Goal: Information Seeking & Learning: Learn about a topic

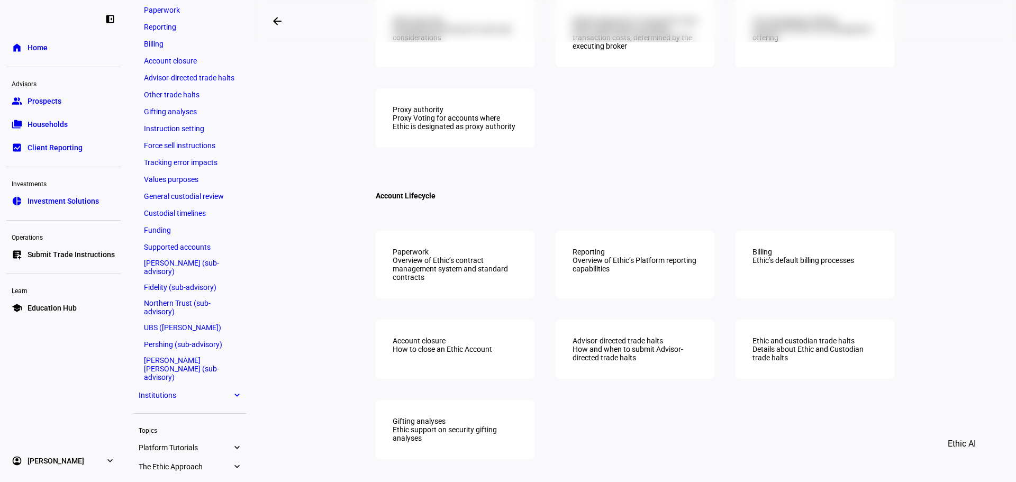
scroll to position [476, 0]
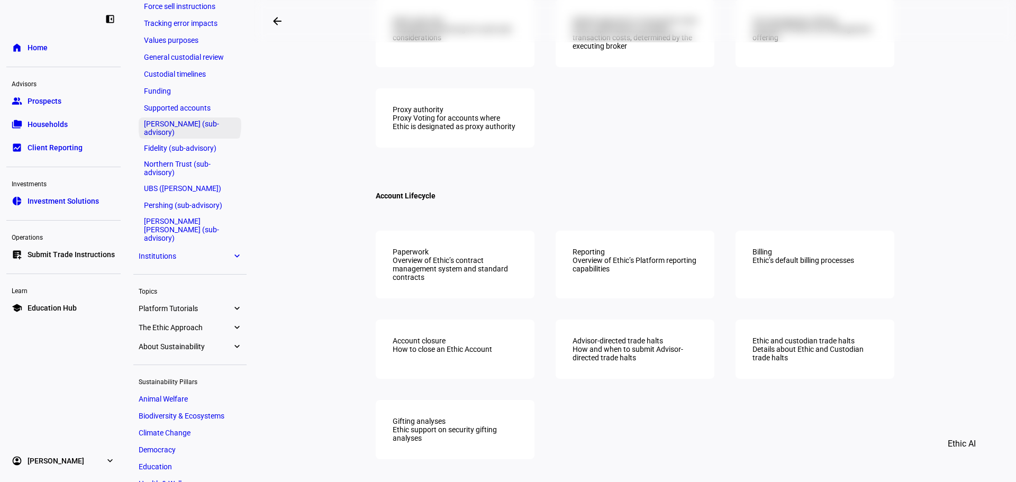
click at [185, 129] on link "[PERSON_NAME] (sub-advisory)" at bounding box center [190, 128] width 103 height 21
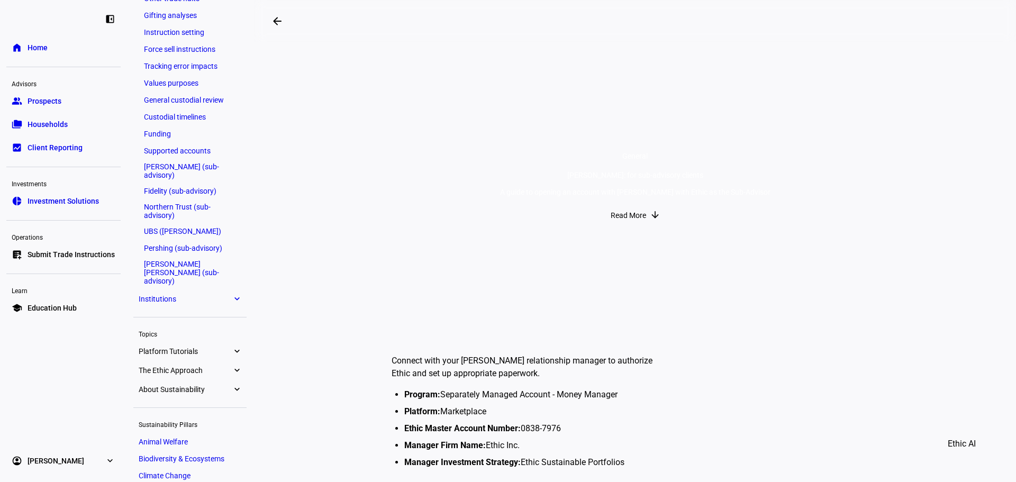
scroll to position [371, 0]
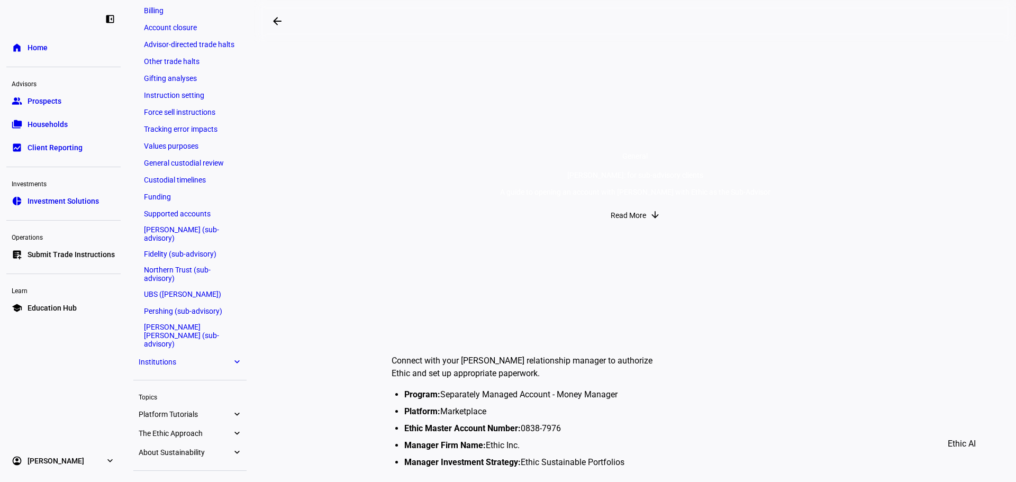
click at [146, 228] on link "[PERSON_NAME] (sub-advisory)" at bounding box center [190, 233] width 103 height 21
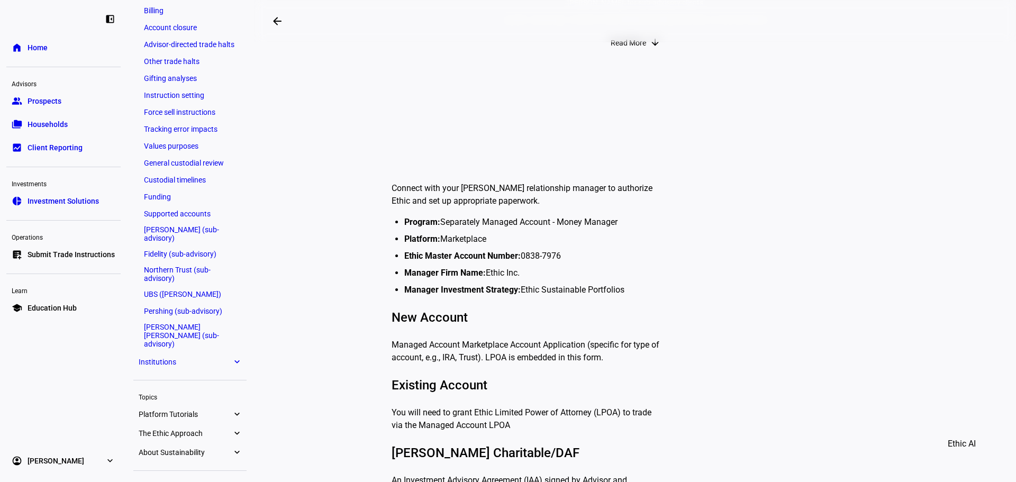
scroll to position [106, 0]
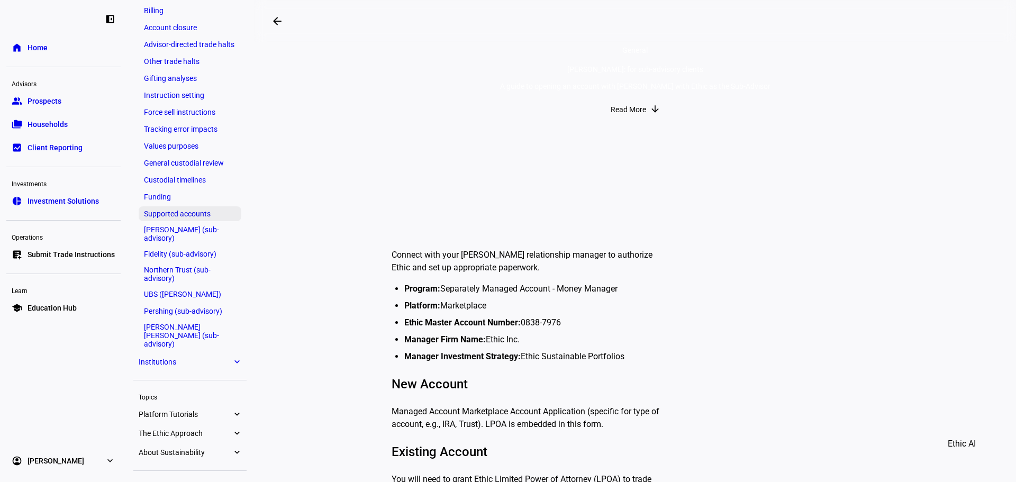
click at [161, 210] on link "Supported accounts" at bounding box center [190, 213] width 103 height 15
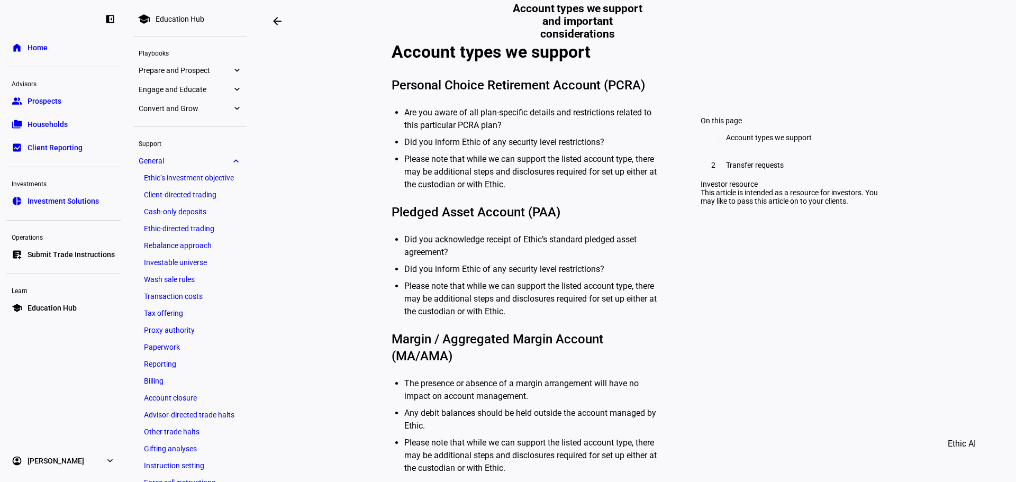
click at [209, 160] on span "General" at bounding box center [185, 161] width 93 height 8
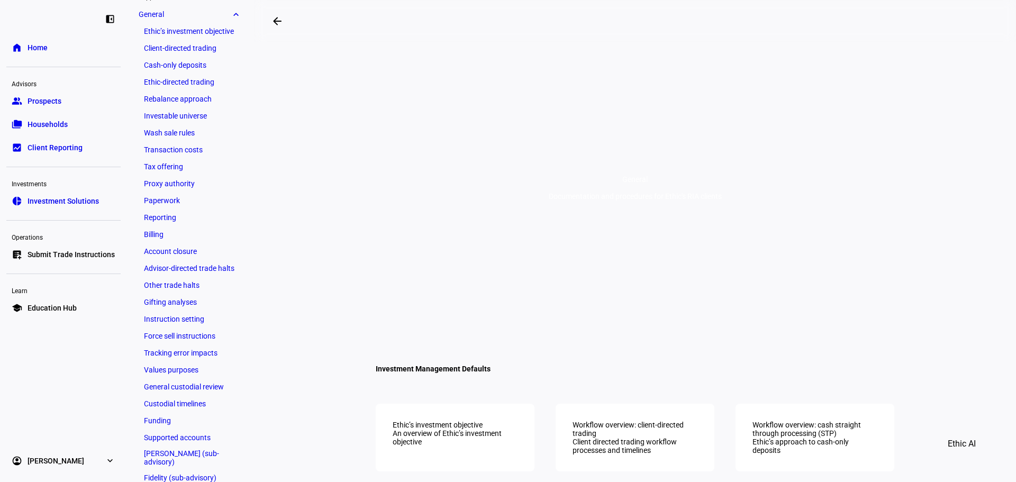
scroll to position [148, 0]
click at [236, 12] on eth-mat-symbol "expand_more" at bounding box center [237, 12] width 10 height 11
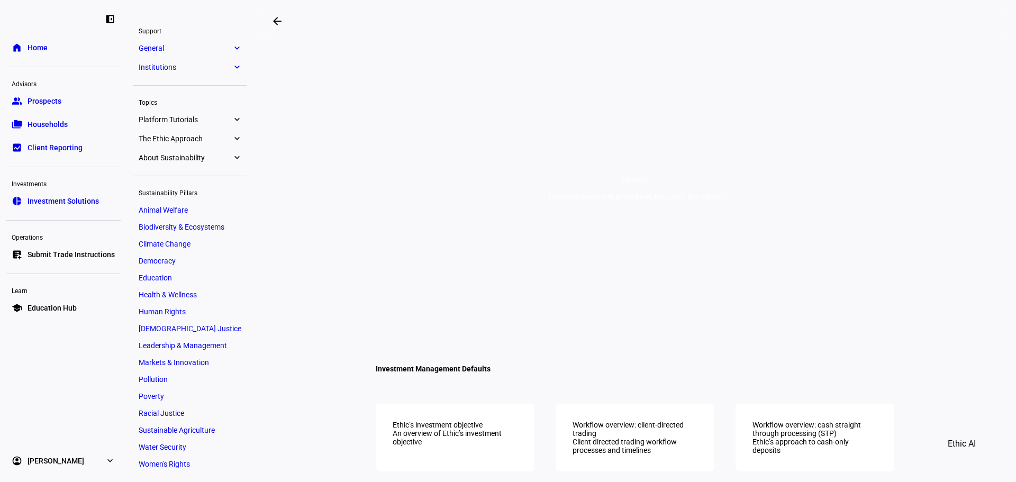
click at [229, 63] on span "Institutions" at bounding box center [185, 67] width 93 height 8
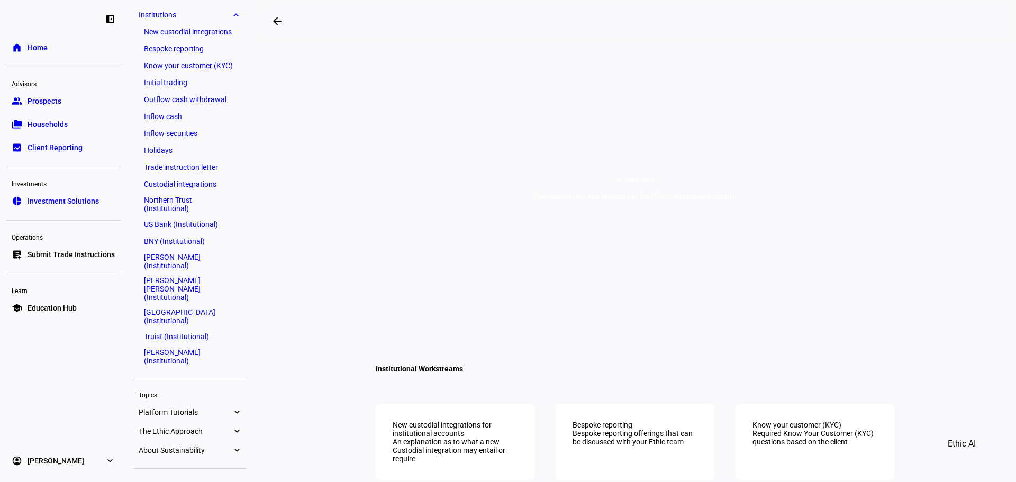
scroll to position [167, 0]
click at [183, 344] on link "[PERSON_NAME] (Institutional)" at bounding box center [190, 354] width 103 height 21
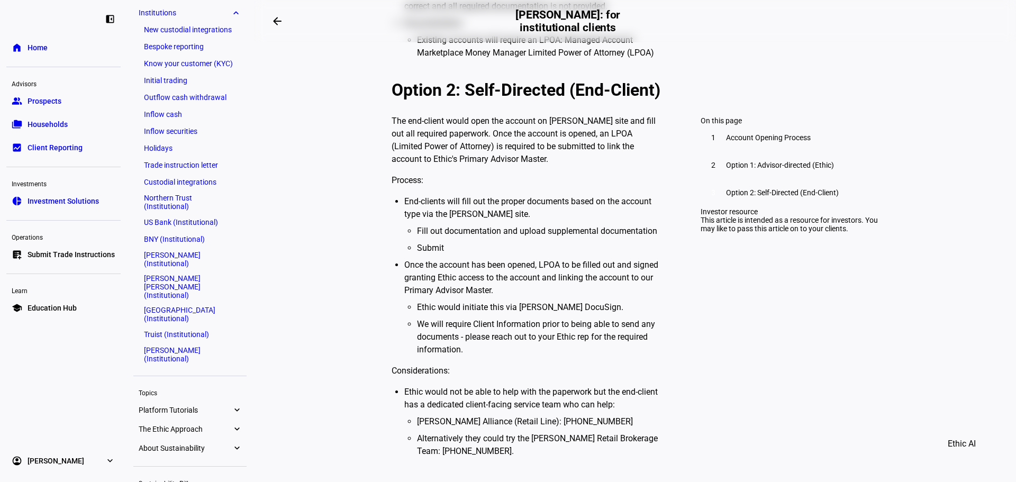
scroll to position [1006, 0]
